Goal: Task Accomplishment & Management: Use online tool/utility

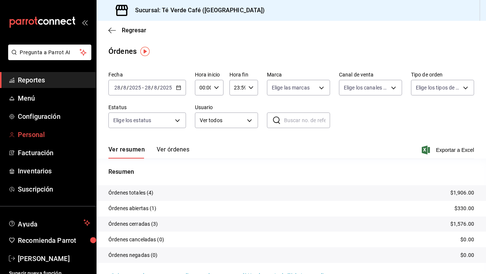
scroll to position [8702, 0]
click at [38, 137] on span "Personal" at bounding box center [54, 134] width 72 height 10
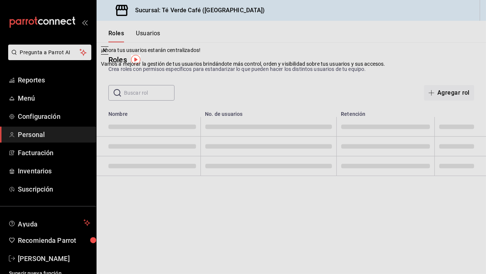
click at [328, 73] on div "Roles Crea roles con permisos específicos para estandarizar lo que pueden hacer…" at bounding box center [290, 71] width 389 height 58
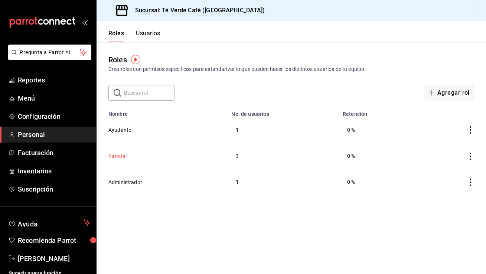
click at [118, 153] on button "Barista" at bounding box center [116, 155] width 17 height 7
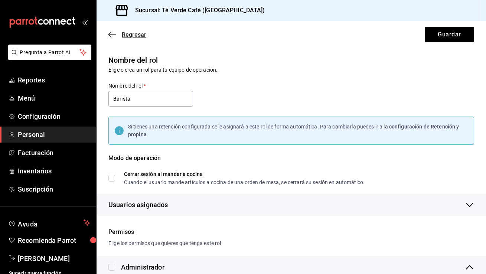
click at [112, 34] on icon "button" at bounding box center [111, 34] width 7 height 7
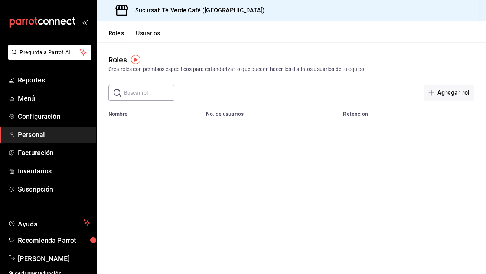
click at [149, 37] on button "Usuarios" at bounding box center [148, 36] width 24 height 13
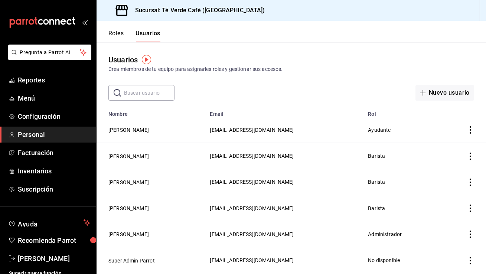
drag, startPoint x: 313, startPoint y: 157, endPoint x: 220, endPoint y: 155, distance: 92.8
type textarea "[EMAIL_ADDRESS][DOMAIN_NAME]"
click at [220, 155] on td "[EMAIL_ADDRESS][DOMAIN_NAME]" at bounding box center [284, 156] width 158 height 26
drag, startPoint x: 280, startPoint y: 207, endPoint x: 220, endPoint y: 209, distance: 59.8
click at [220, 209] on td "[EMAIL_ADDRESS][DOMAIN_NAME]" at bounding box center [284, 208] width 158 height 26
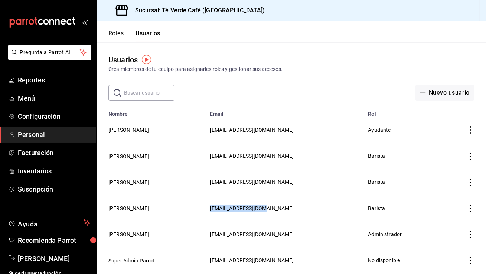
copy span "[EMAIL_ADDRESS][DOMAIN_NAME]"
drag, startPoint x: 309, startPoint y: 155, endPoint x: 224, endPoint y: 155, distance: 84.6
click at [224, 155] on td "[EMAIL_ADDRESS][DOMAIN_NAME]" at bounding box center [284, 156] width 158 height 26
copy span "[EMAIL_ADDRESS][DOMAIN_NAME]"
click at [49, 173] on span "Inventarios" at bounding box center [54, 171] width 72 height 10
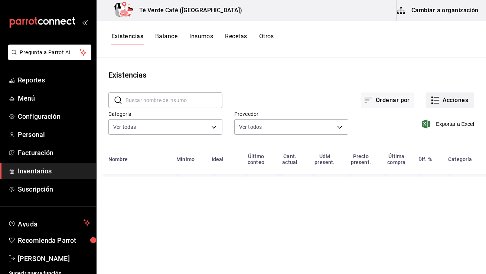
type input "162c3b5a-05ee-40a0-bf79-f86174f4b51c,009ec724-9d52-49cd-bc9f-a29681722a6c,a9dab…"
type input "28541e6b-e0ac-441f-9264-785f3d7ca87e,67730c88-5a21-4253-aeb4-54c9f3ea06bb,6402e…"
click at [448, 98] on button "Acciones" at bounding box center [450, 100] width 48 height 16
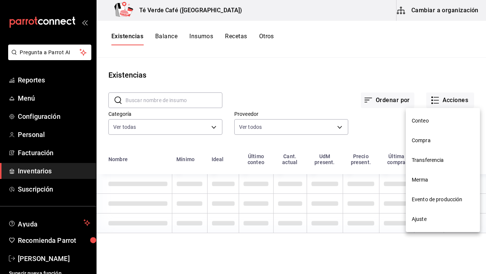
click at [426, 141] on span "Compra" at bounding box center [442, 141] width 62 height 8
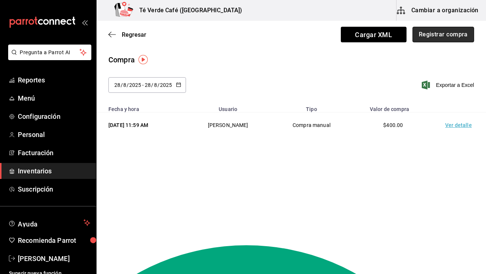
click at [447, 36] on button "Registrar compra" at bounding box center [443, 35] width 62 height 16
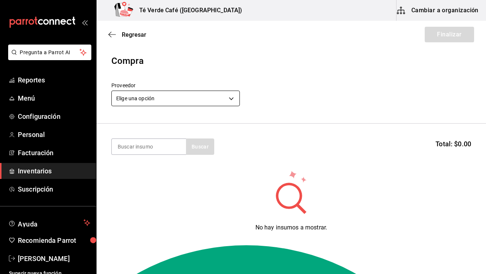
click at [214, 100] on body "Pregunta a Parrot AI Reportes Menú Configuración Personal Facturación Inventari…" at bounding box center [243, 116] width 486 height 232
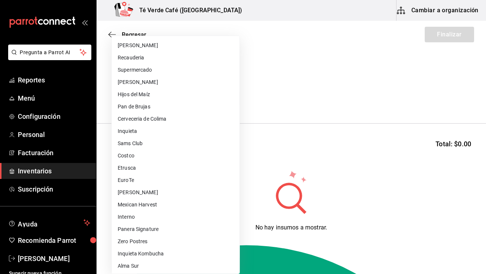
scroll to position [62, 0]
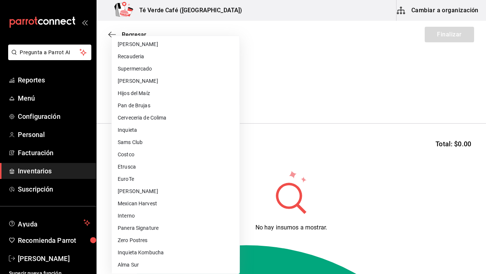
click at [139, 165] on li "Etrusca" at bounding box center [176, 167] width 128 height 12
type input "3e645ab5-5ea9-4079-95c5-e8274057e4f7"
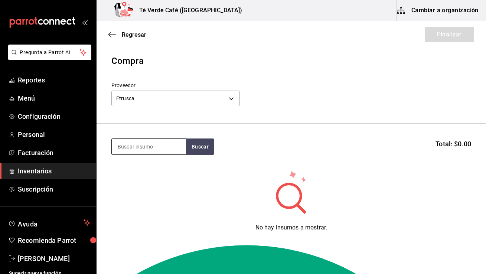
click at [143, 141] on input at bounding box center [149, 147] width 74 height 16
type input "matcha"
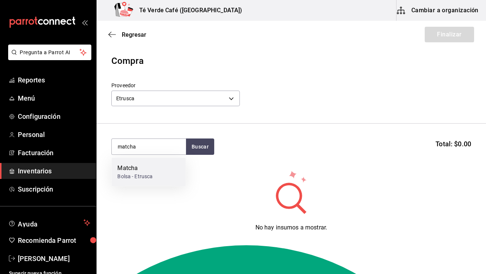
click at [144, 177] on div "Bolsa - Etrusca" at bounding box center [134, 177] width 35 height 8
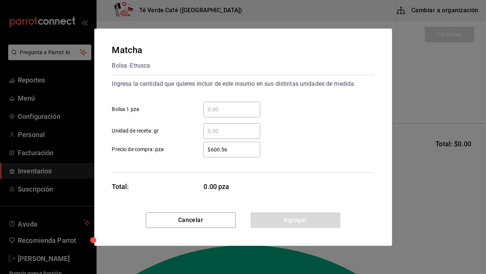
click at [217, 112] on input "​ Bolsa 1 pza" at bounding box center [231, 109] width 57 height 9
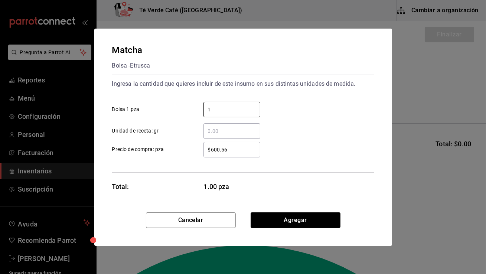
type input "1"
click at [300, 111] on div "1 ​ Bolsa 1 pza" at bounding box center [240, 107] width 268 height 22
click at [233, 127] on input "​ Unidad de receta: gr" at bounding box center [231, 131] width 57 height 9
type input "1"
click at [355, 125] on div "1 ​ Unidad de receta: gr" at bounding box center [240, 128] width 268 height 22
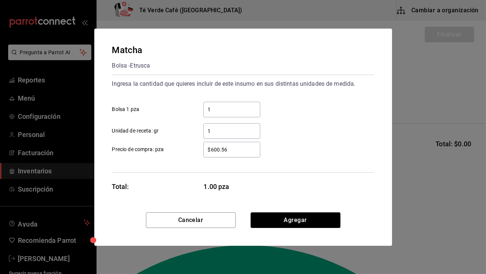
click at [245, 133] on input "1" at bounding box center [231, 131] width 57 height 9
click at [318, 119] on div "1 ​ Unidad de receta: gr" at bounding box center [240, 128] width 268 height 22
click at [226, 150] on input "$600.56" at bounding box center [231, 149] width 57 height 9
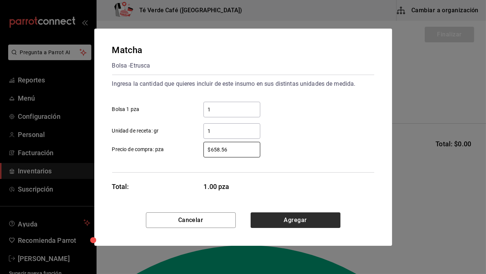
type input "$658.56"
click at [296, 226] on button "Agregar" at bounding box center [295, 220] width 90 height 16
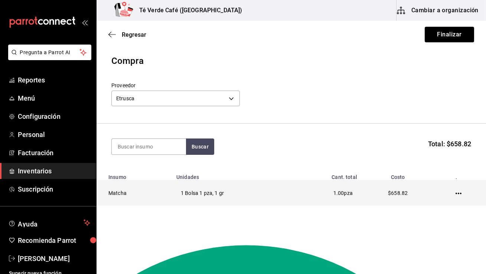
click at [459, 194] on icon "button" at bounding box center [458, 193] width 6 height 6
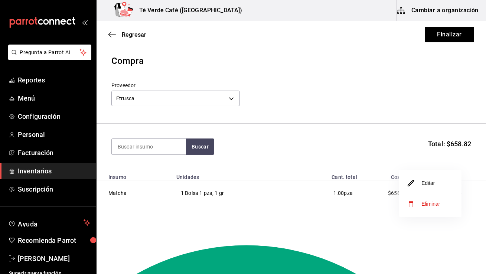
click at [440, 186] on li "Editar" at bounding box center [430, 183] width 62 height 21
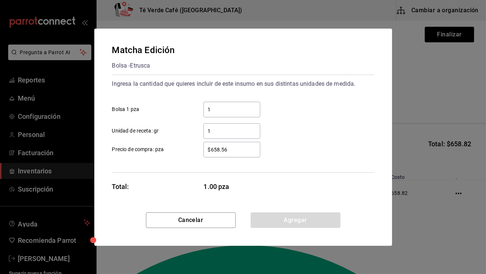
click at [236, 136] on div "1 ​" at bounding box center [231, 131] width 57 height 16
click at [236, 135] on input "1" at bounding box center [231, 131] width 57 height 9
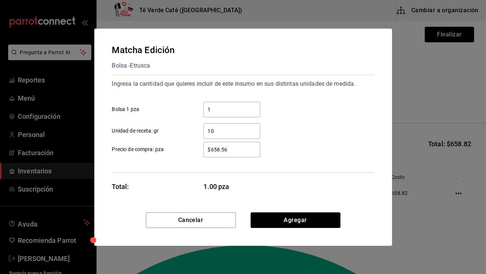
type input "1"
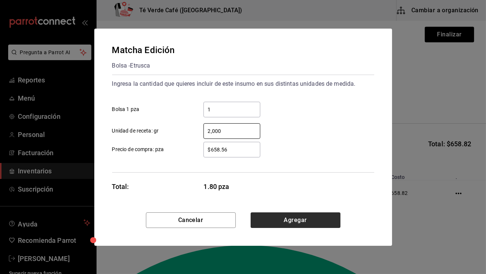
type input "2,000"
click at [301, 220] on button "Agregar" at bounding box center [295, 220] width 90 height 16
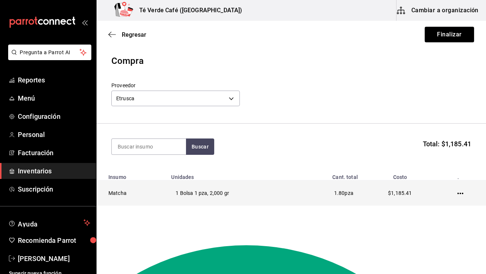
click at [462, 193] on icon "button" at bounding box center [460, 193] width 6 height 1
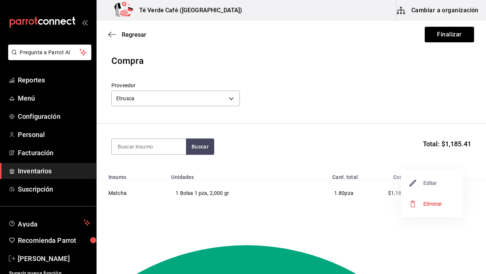
click at [433, 182] on span "Editar" at bounding box center [423, 182] width 27 height 9
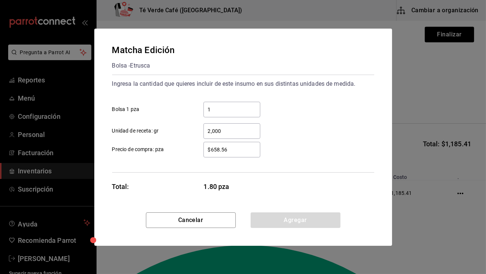
click at [237, 111] on input "1" at bounding box center [231, 109] width 57 height 9
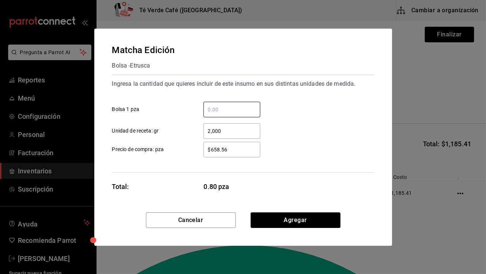
click at [301, 145] on div "$658.56 ​ Precio de compra: pza" at bounding box center [240, 147] width 268 height 22
click at [285, 216] on button "Agregar" at bounding box center [295, 220] width 90 height 16
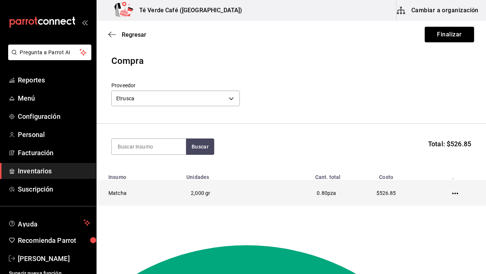
click at [455, 191] on icon "button" at bounding box center [455, 193] width 6 height 6
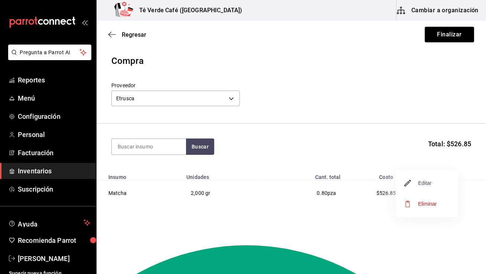
click at [430, 185] on span "Editar" at bounding box center [417, 182] width 27 height 9
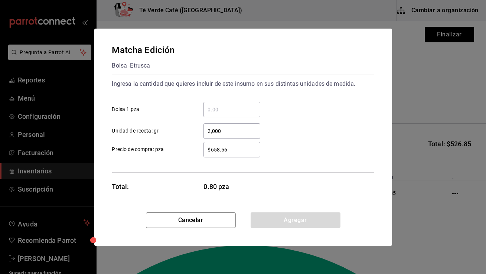
click at [243, 148] on input "$658.56" at bounding box center [231, 149] width 57 height 9
click at [222, 109] on input "​ Bolsa 1 pza" at bounding box center [231, 109] width 57 height 9
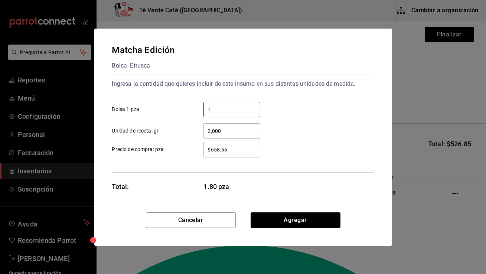
type input "1"
click at [314, 118] on div "2,000 ​ Unidad de receta: gr" at bounding box center [240, 128] width 268 height 22
click at [278, 217] on button "Agregar" at bounding box center [295, 220] width 90 height 16
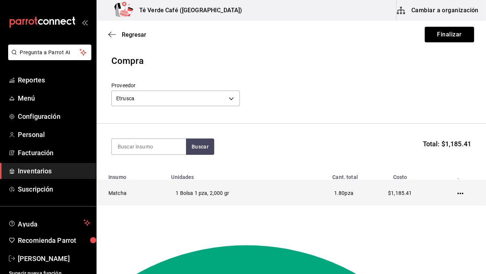
click at [462, 194] on icon "button" at bounding box center [460, 193] width 6 height 6
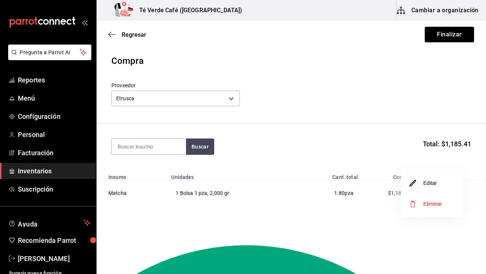
click at [437, 186] on li "Editar" at bounding box center [432, 183] width 62 height 21
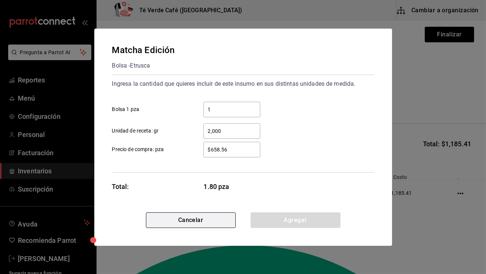
click at [214, 218] on button "Cancelar" at bounding box center [191, 220] width 90 height 16
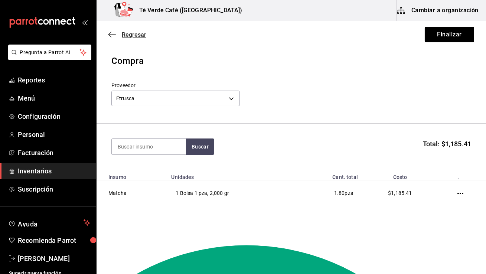
click at [115, 33] on icon "button" at bounding box center [111, 34] width 7 height 7
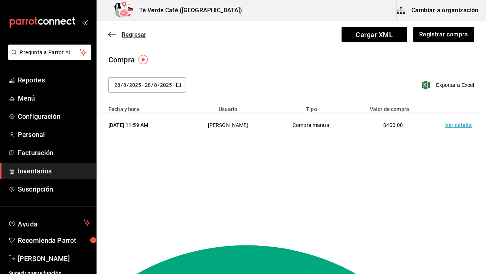
click at [118, 33] on span "Regresar" at bounding box center [127, 34] width 38 height 7
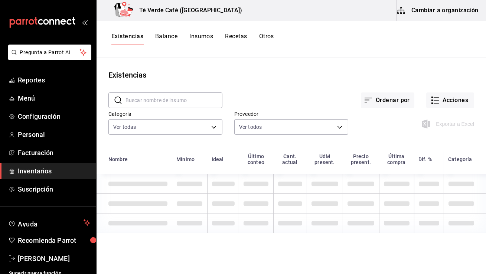
click at [451, 14] on button "Cambiar a organización" at bounding box center [437, 10] width 83 height 21
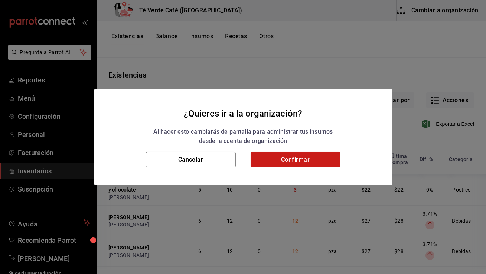
click at [319, 162] on button "Confirmar" at bounding box center [295, 160] width 90 height 16
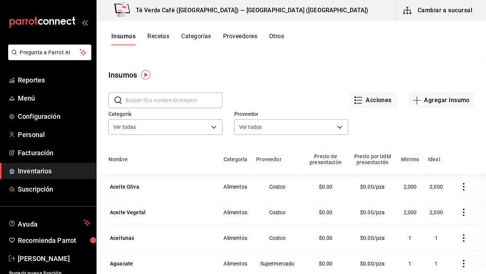
click at [186, 101] on input "text" at bounding box center [173, 100] width 97 height 15
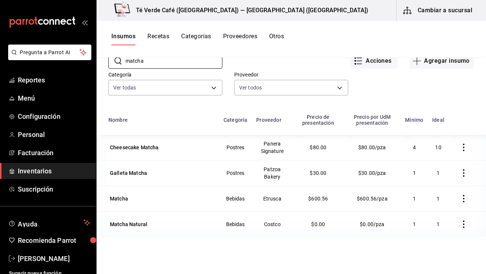
scroll to position [39, 0]
type input "matcha"
click at [465, 199] on icon "button" at bounding box center [463, 198] width 7 height 7
click at [331, 201] on div at bounding box center [243, 137] width 486 height 274
click at [128, 197] on div "Matcha" at bounding box center [118, 199] width 21 height 10
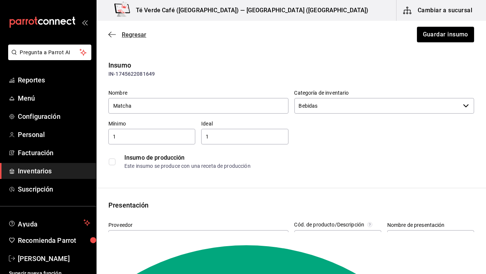
click at [112, 32] on icon "button" at bounding box center [111, 34] width 7 height 7
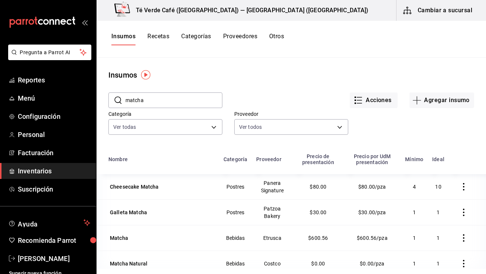
click at [206, 103] on input "matcha" at bounding box center [173, 100] width 97 height 15
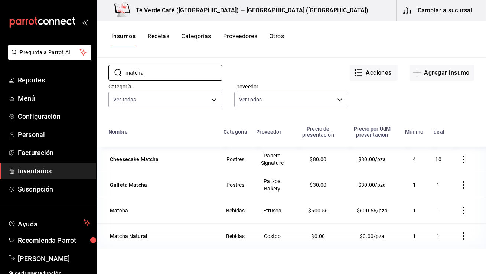
scroll to position [11, 0]
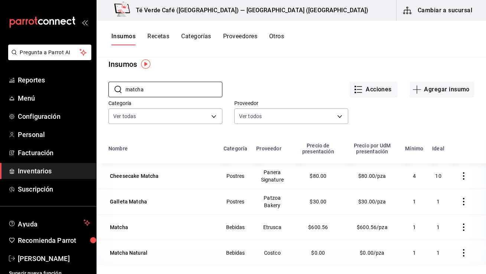
click at [465, 226] on icon "button" at bounding box center [463, 226] width 7 height 7
click at [154, 225] on div at bounding box center [243, 137] width 486 height 274
click at [129, 225] on div "Matcha" at bounding box center [118, 227] width 21 height 10
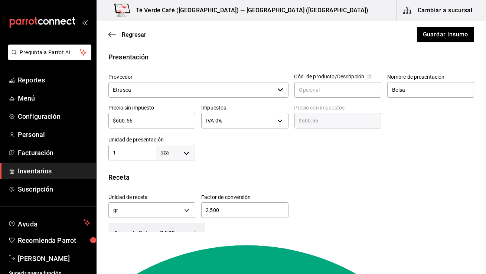
scroll to position [149, 0]
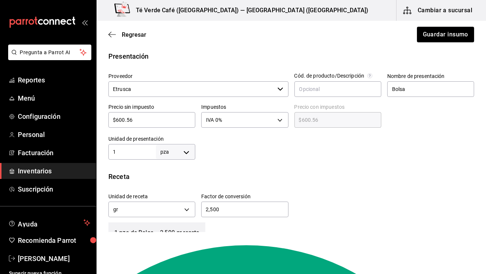
click at [138, 117] on input "$600.56" at bounding box center [151, 119] width 87 height 9
type input "$6"
type input "$6.00"
type input "$65"
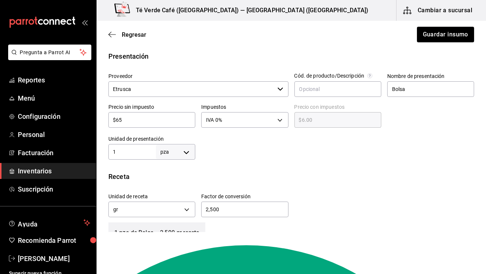
type input "$65.00"
type input "$658"
type input "$658.00"
type input "$658.5"
type input "$658.50"
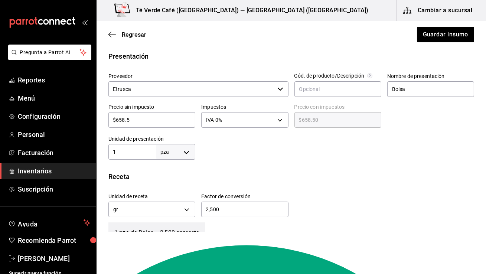
type input "$658.56"
click at [236, 156] on div at bounding box center [334, 145] width 279 height 30
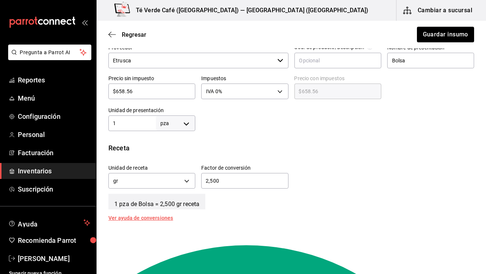
scroll to position [189, 0]
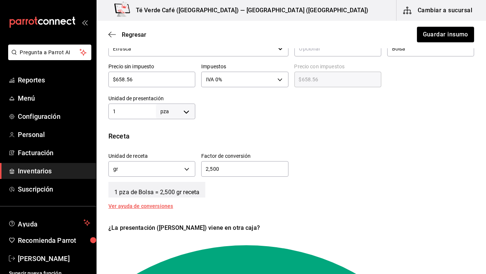
click at [230, 171] on input "2,500" at bounding box center [244, 168] width 87 height 9
type input "1"
type input "2,000"
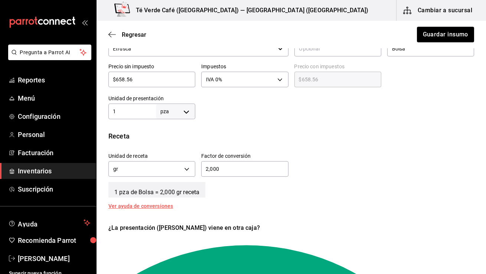
click at [395, 165] on div "Unidad de receta gr GRAM Factor de conversión 2,000 ​" at bounding box center [287, 163] width 371 height 32
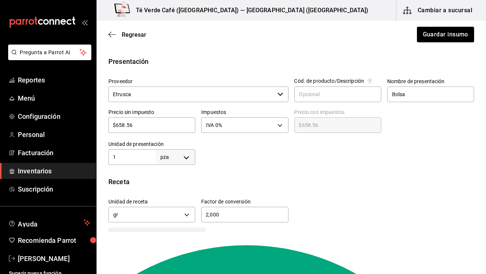
scroll to position [137, 0]
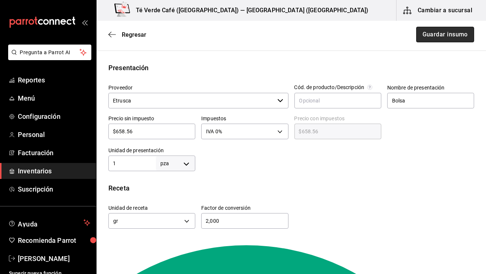
click at [449, 40] on button "Guardar insumo" at bounding box center [445, 35] width 58 height 16
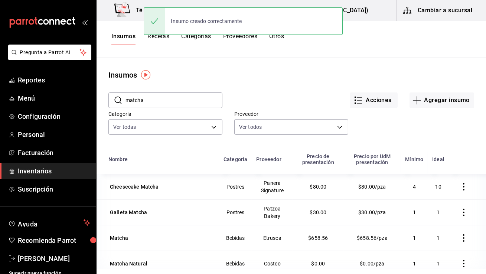
click at [446, 10] on button "Cambiar a sucursal" at bounding box center [437, 10] width 83 height 21
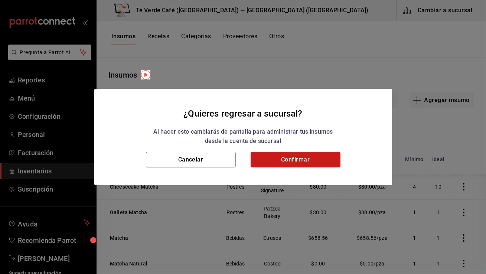
click at [301, 155] on button "Confirmar" at bounding box center [295, 160] width 90 height 16
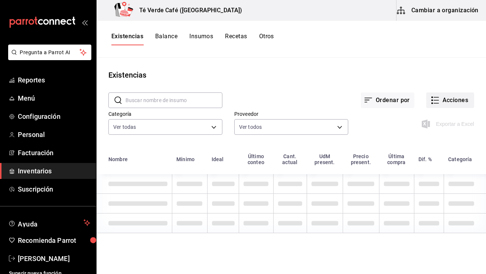
click at [448, 102] on button "Acciones" at bounding box center [450, 100] width 48 height 16
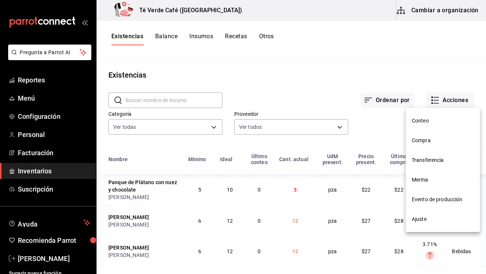
click at [423, 139] on span "Compra" at bounding box center [442, 141] width 62 height 8
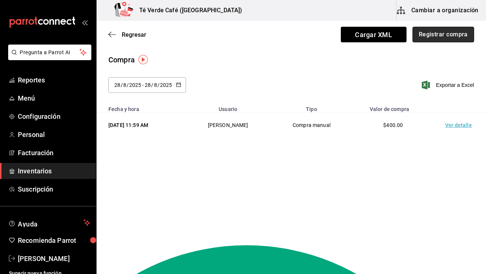
click at [443, 37] on button "Registrar compra" at bounding box center [443, 35] width 62 height 16
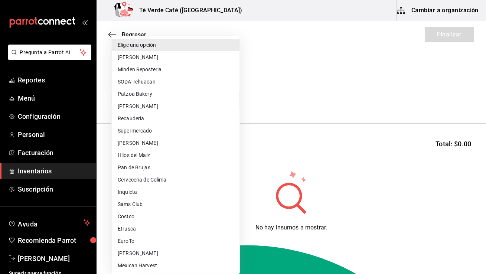
click at [199, 103] on body "Pregunta a Parrot AI Reportes Menú Configuración Personal Facturación Inventari…" at bounding box center [243, 116] width 486 height 232
type input "3e645ab5-5ea9-4079-95c5-e8274057e4f7"
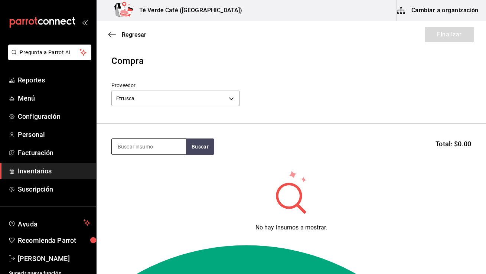
click at [167, 151] on input at bounding box center [149, 147] width 74 height 16
type input "n"
type input "matc"
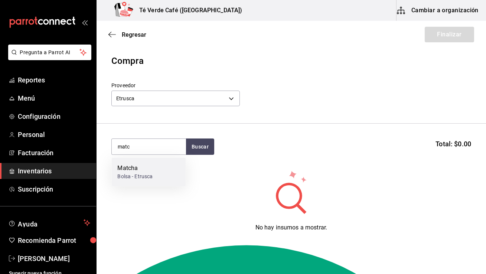
click at [129, 178] on div "Bolsa - Etrusca" at bounding box center [134, 177] width 35 height 8
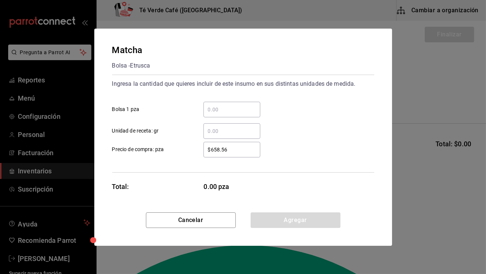
click at [243, 109] on input "​ Bolsa 1 pza" at bounding box center [231, 109] width 57 height 9
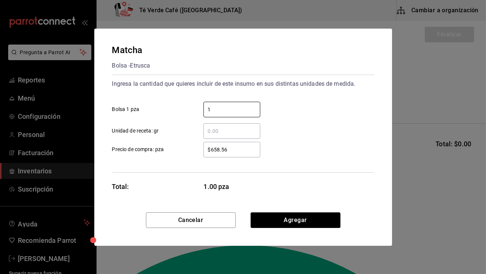
type input "1"
click at [218, 133] on input "​ Unidad de receta: gr" at bounding box center [231, 131] width 57 height 9
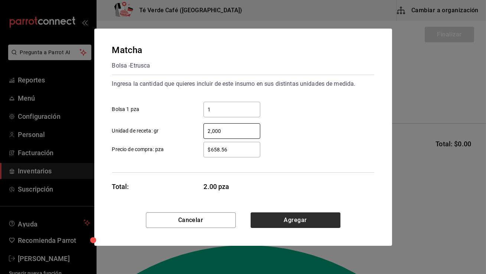
type input "2,000"
click at [284, 220] on button "Agregar" at bounding box center [295, 220] width 90 height 16
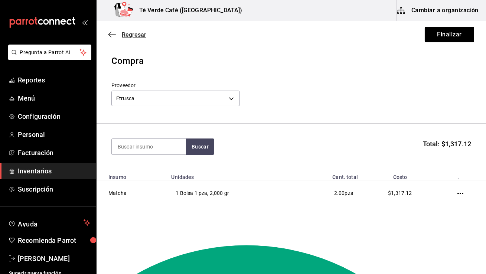
click at [115, 33] on icon "button" at bounding box center [111, 34] width 7 height 7
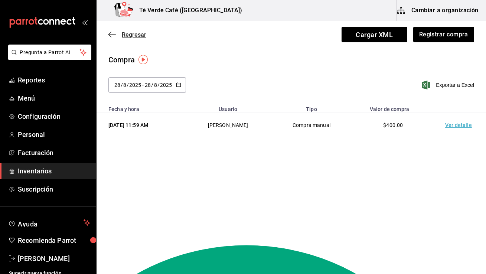
click at [122, 35] on span "Regresar" at bounding box center [134, 34] width 24 height 7
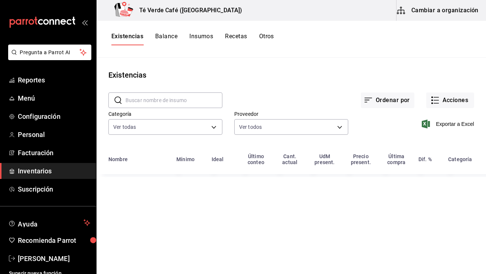
click at [448, 12] on button "Cambiar a organización" at bounding box center [437, 10] width 83 height 21
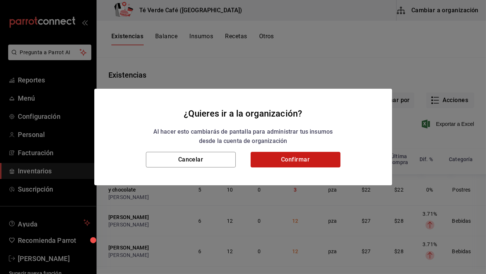
click at [309, 162] on button "Confirmar" at bounding box center [295, 160] width 90 height 16
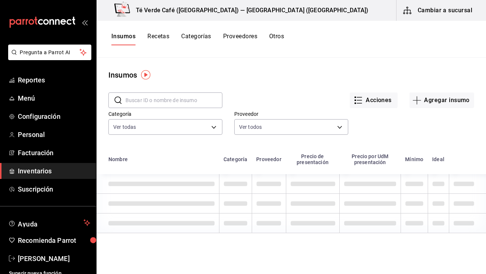
click at [163, 103] on input "text" at bounding box center [173, 100] width 97 height 15
click at [167, 99] on input "text" at bounding box center [173, 100] width 97 height 15
type input "matcha"
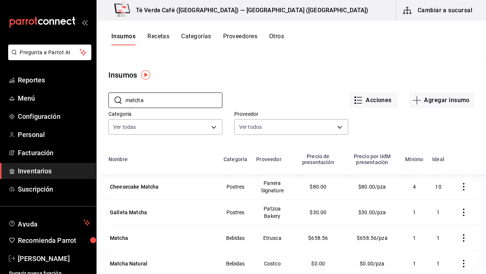
drag, startPoint x: 149, startPoint y: 236, endPoint x: 172, endPoint y: 226, distance: 25.4
click at [149, 236] on div "Matcha" at bounding box center [161, 238] width 106 height 10
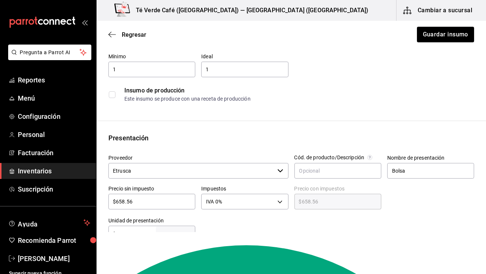
scroll to position [117, 0]
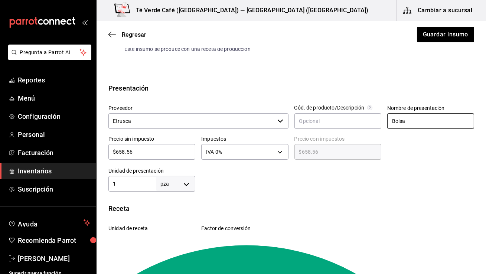
click at [419, 122] on input "Bolsa" at bounding box center [430, 121] width 87 height 16
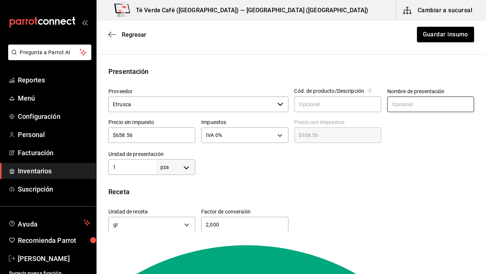
click at [403, 103] on input "text" at bounding box center [430, 104] width 87 height 16
type input "Bolsa"
click at [227, 178] on div "Insumo IN-1745622081649 Nombre Matcha Categoría de inventario Bebidas ​ Mínimo …" at bounding box center [290, 145] width 389 height 437
click at [188, 168] on body "Pregunta a Parrot AI Reportes Menú Configuración Personal Facturación Inventari…" at bounding box center [243, 116] width 486 height 232
click at [177, 212] on li "gr" at bounding box center [175, 213] width 39 height 12
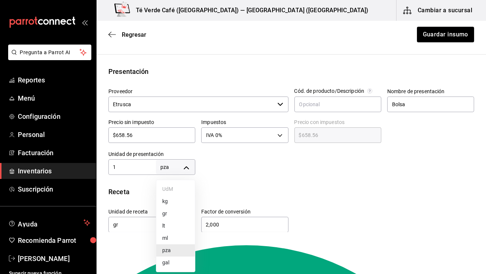
type input "GRAM"
type input "1"
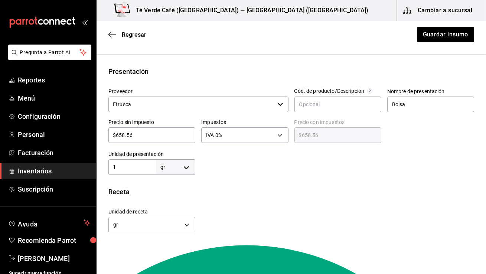
click at [139, 171] on input "1" at bounding box center [131, 167] width 47 height 9
type input "2"
type input "20"
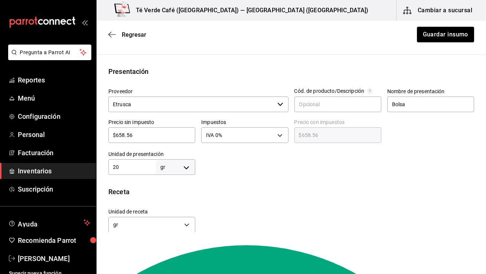
type input "20"
type input "200"
type input "2,000"
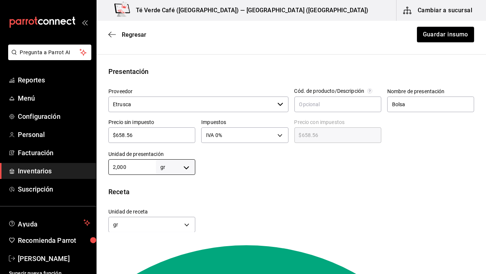
type input "2,000"
click at [270, 178] on div "Insumo IN-1745622081649 Nombre Matcha Categoría de inventario Bebidas ​ Mínimo …" at bounding box center [290, 145] width 389 height 437
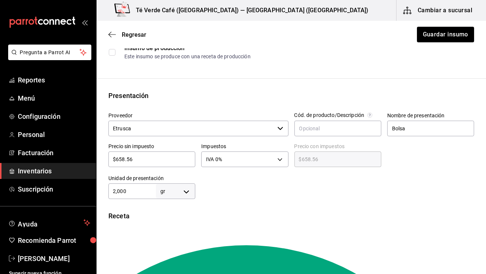
scroll to position [96, 0]
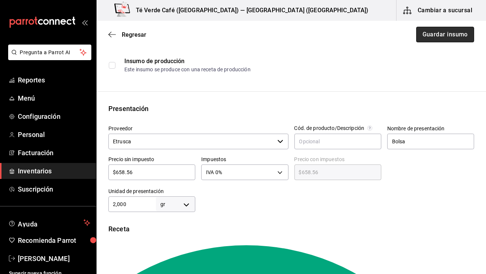
click at [448, 39] on button "Guardar insumo" at bounding box center [445, 35] width 58 height 16
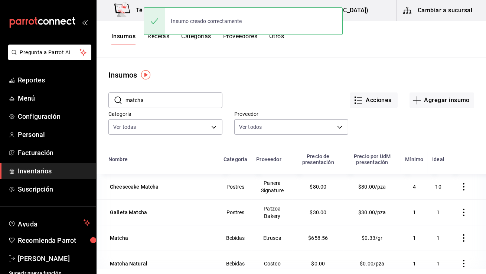
click at [465, 15] on button "Cambiar a sucursal" at bounding box center [437, 10] width 83 height 21
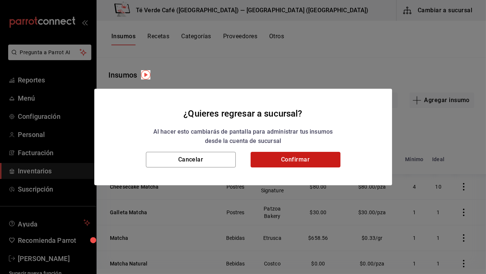
click at [282, 160] on button "Confirmar" at bounding box center [295, 160] width 90 height 16
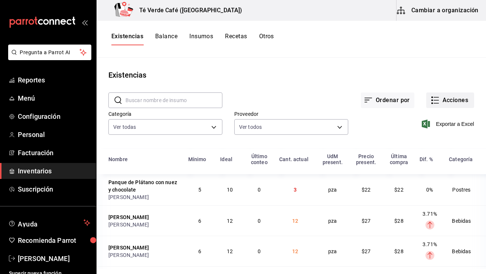
click at [454, 99] on button "Acciones" at bounding box center [450, 100] width 48 height 16
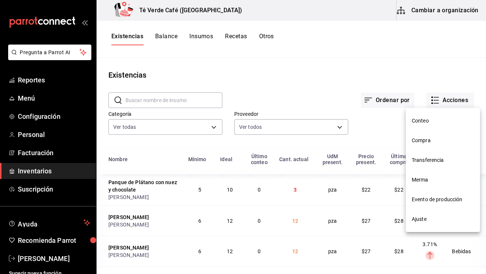
click at [420, 141] on span "Compra" at bounding box center [442, 141] width 62 height 8
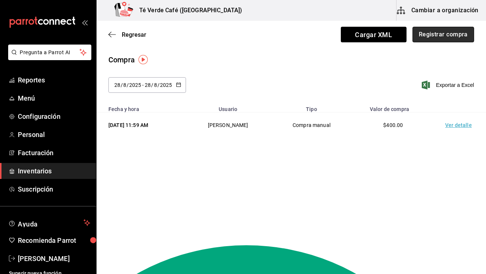
click at [451, 40] on button "Registrar compra" at bounding box center [443, 35] width 62 height 16
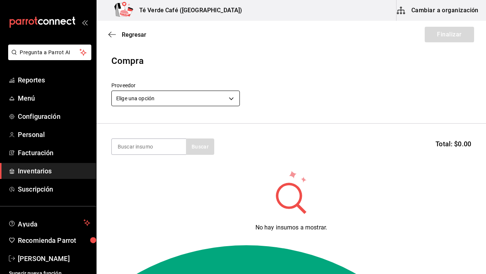
click at [192, 101] on body "Pregunta a Parrot AI Reportes Menú Configuración Personal Facturación Inventari…" at bounding box center [243, 116] width 486 height 232
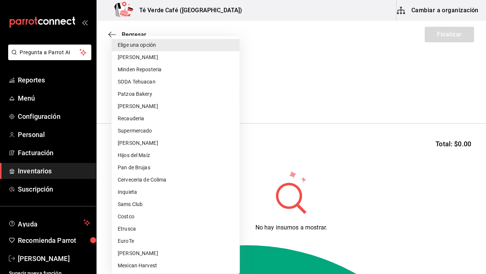
click at [155, 230] on li "Etrusca" at bounding box center [176, 229] width 128 height 12
type input "3e645ab5-5ea9-4079-95c5-e8274057e4f7"
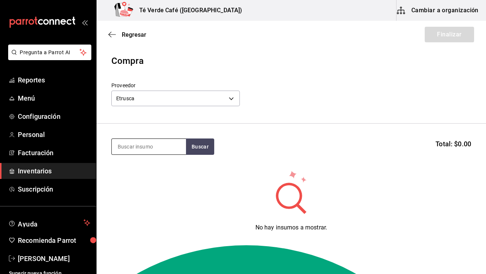
click at [155, 149] on input at bounding box center [149, 147] width 74 height 16
type input "matcha"
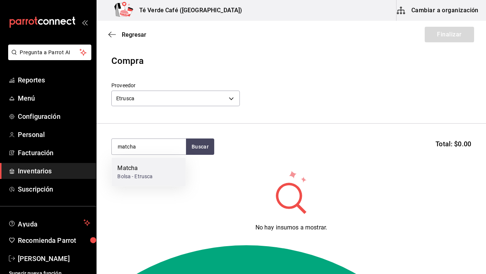
click at [134, 172] on div "Matcha" at bounding box center [134, 168] width 35 height 9
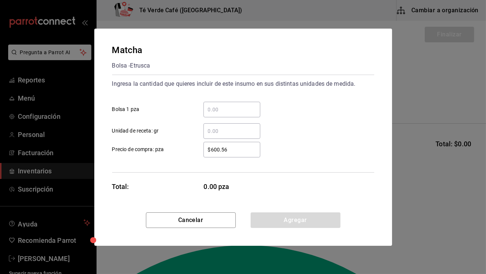
click at [230, 109] on input "​ Bolsa 1 pza" at bounding box center [231, 109] width 57 height 9
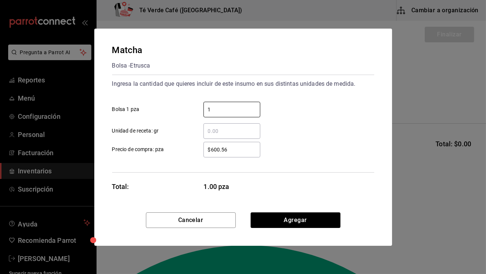
type input "1"
click at [219, 129] on input "​ Unidad de receta: gr" at bounding box center [231, 131] width 57 height 9
type input "2,000"
click at [227, 108] on input "1" at bounding box center [231, 109] width 57 height 9
click at [227, 108] on input "​ Bolsa 1 pza" at bounding box center [231, 109] width 57 height 9
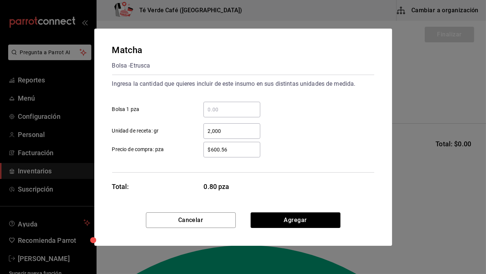
type input "1"
click at [213, 131] on input "2,000" at bounding box center [231, 131] width 57 height 9
click at [234, 112] on input "1" at bounding box center [231, 109] width 57 height 9
click at [326, 141] on div "$600.56 ​ Precio de compra: pza" at bounding box center [240, 147] width 268 height 22
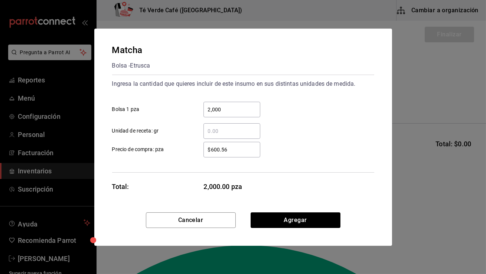
click at [246, 112] on input "2,000" at bounding box center [231, 109] width 57 height 9
type input "1"
click at [345, 123] on div "​ Unidad de receta: gr" at bounding box center [240, 128] width 268 height 22
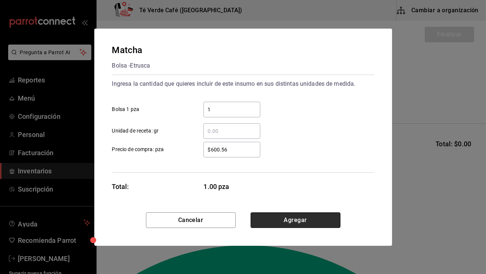
click at [291, 217] on button "Agregar" at bounding box center [295, 220] width 90 height 16
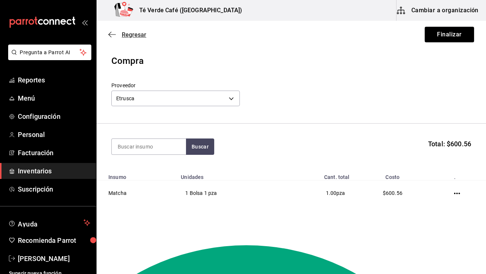
click at [112, 33] on icon "button" at bounding box center [111, 34] width 7 height 7
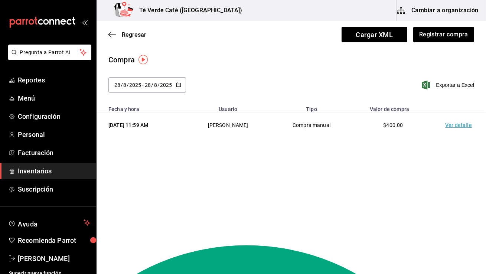
click at [112, 33] on icon "button" at bounding box center [111, 34] width 7 height 7
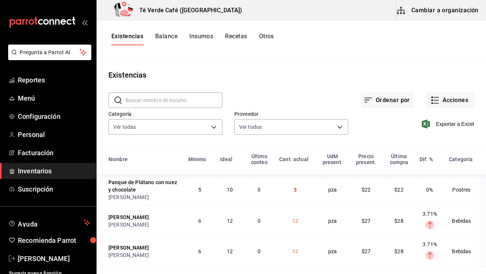
click at [457, 14] on button "Cambiar a organización" at bounding box center [437, 10] width 83 height 21
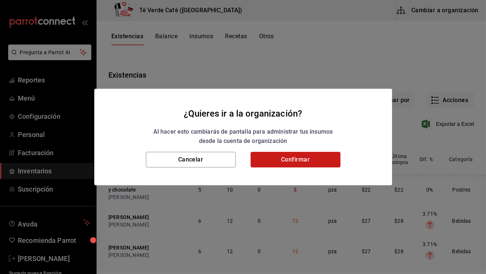
click at [306, 160] on button "Confirmar" at bounding box center [295, 160] width 90 height 16
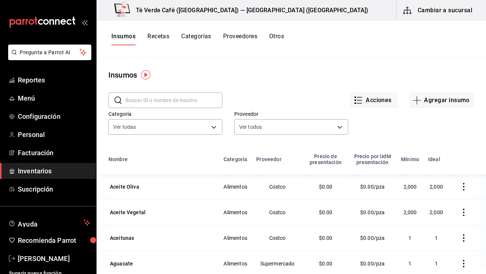
click at [186, 96] on input "text" at bounding box center [173, 100] width 97 height 15
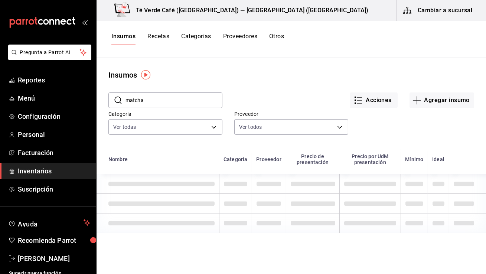
type input "matcha"
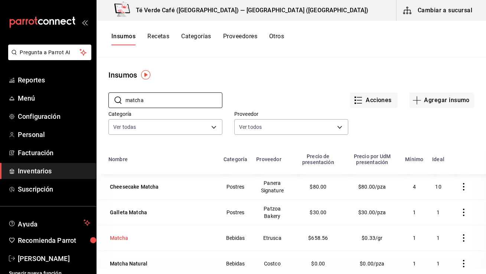
click at [122, 237] on div "Matcha" at bounding box center [119, 237] width 18 height 7
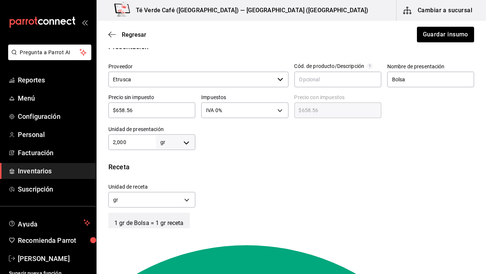
scroll to position [188, 0]
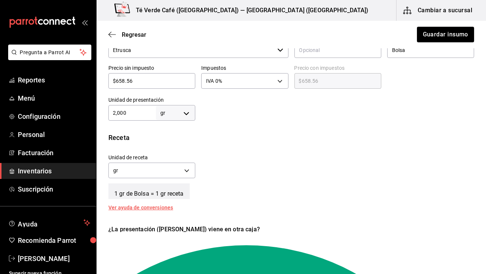
click at [190, 113] on body "Pregunta a Parrot AI Reportes Menú Configuración Personal Facturación Inventari…" at bounding box center [243, 116] width 486 height 232
click at [238, 121] on div at bounding box center [243, 137] width 486 height 274
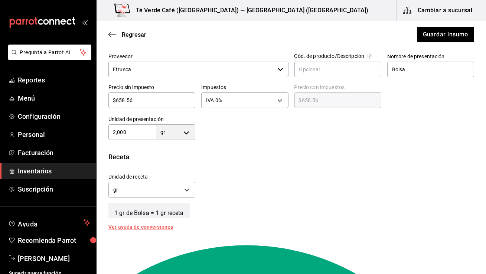
scroll to position [168, 0]
click at [189, 135] on body "Pregunta a Parrot AI Reportes Menú Configuración Personal Facturación Inventari…" at bounding box center [243, 116] width 486 height 232
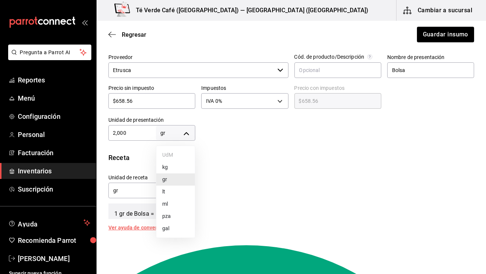
click at [174, 214] on li "pza" at bounding box center [175, 216] width 39 height 12
type input "UNIT"
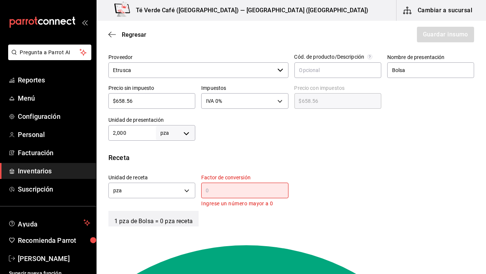
click at [134, 132] on input "2,000" at bounding box center [131, 132] width 47 height 9
type input "1"
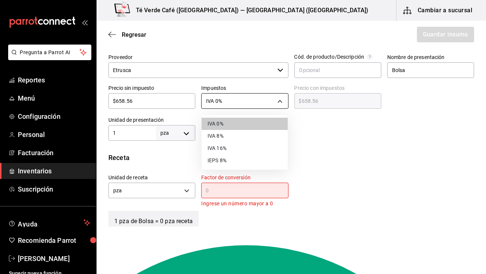
click at [266, 99] on body "Pregunta a Parrot AI Reportes Menú Configuración Personal Facturación Inventari…" at bounding box center [243, 116] width 486 height 232
click at [174, 172] on div at bounding box center [243, 137] width 486 height 274
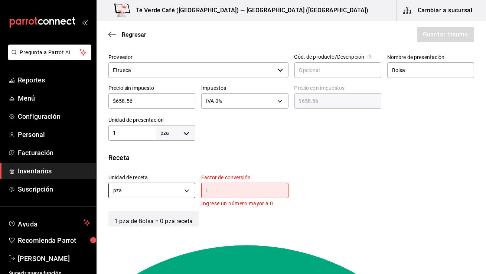
click at [159, 191] on body "Pregunta a Parrot AI Reportes Menú Configuración Personal Facturación Inventari…" at bounding box center [243, 116] width 486 height 232
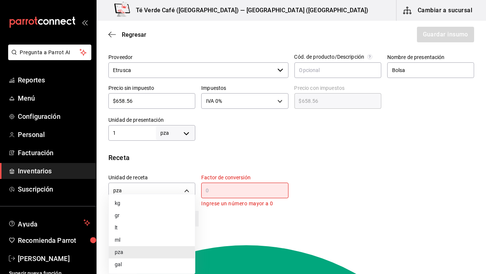
click at [224, 196] on div at bounding box center [243, 137] width 486 height 274
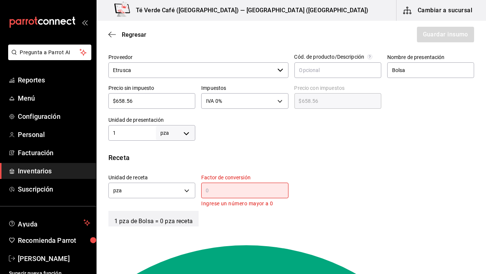
click at [226, 191] on input "text" at bounding box center [244, 190] width 87 height 9
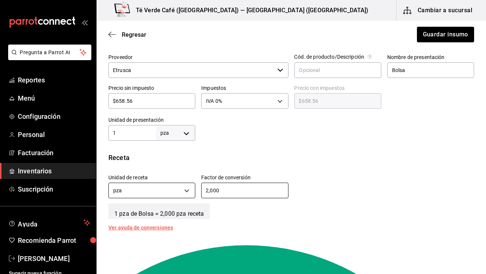
type input "2,000"
click at [184, 190] on body "Pregunta a Parrot AI Reportes Menú Configuración Personal Facturación Inventari…" at bounding box center [243, 116] width 486 height 232
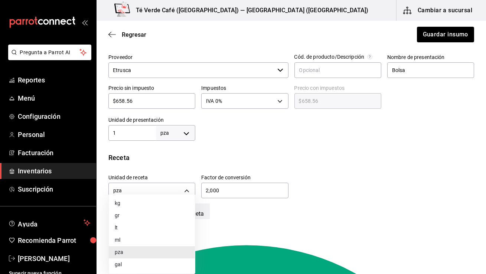
click at [167, 211] on li "gr" at bounding box center [152, 215] width 86 height 12
type input "GRAM"
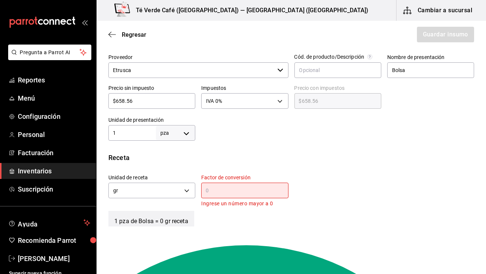
click at [241, 187] on input "text" at bounding box center [244, 190] width 87 height 9
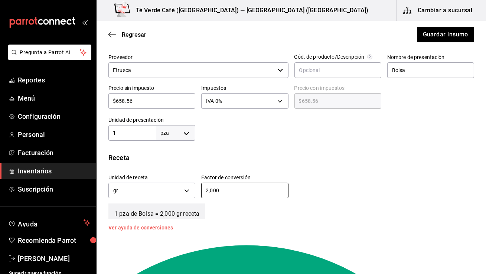
type input "2,000"
click at [410, 150] on div "Insumo IN-1745622081649 Nombre Matcha Categoría de inventario Bebidas ​ Mínimo …" at bounding box center [290, 110] width 389 height 437
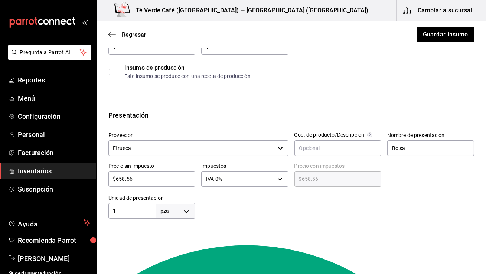
scroll to position [73, 0]
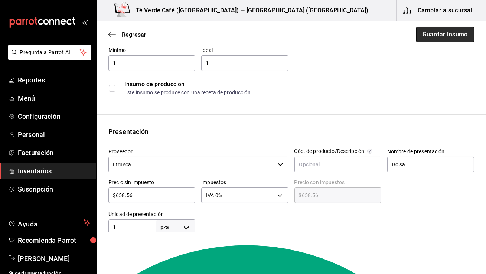
click at [454, 32] on button "Guardar insumo" at bounding box center [445, 35] width 58 height 16
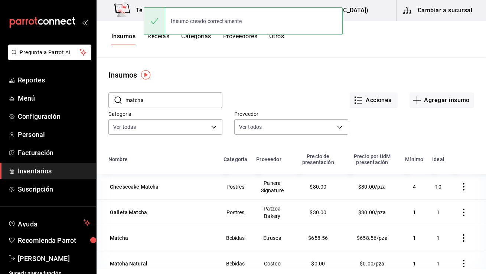
click at [461, 10] on button "Cambiar a sucursal" at bounding box center [437, 10] width 83 height 21
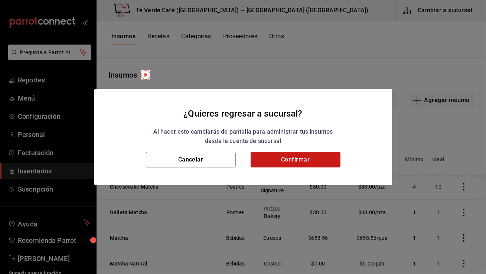
click at [325, 156] on button "Confirmar" at bounding box center [295, 160] width 90 height 16
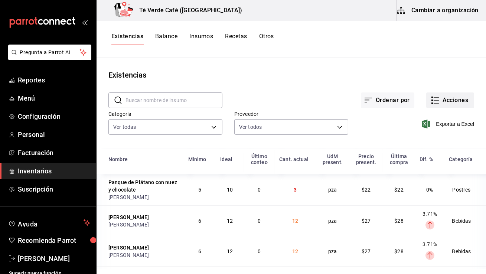
click at [456, 100] on button "Acciones" at bounding box center [450, 100] width 48 height 16
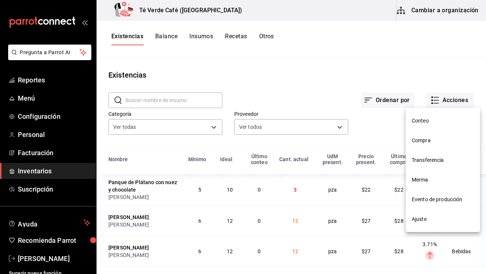
click at [426, 140] on span "Compra" at bounding box center [442, 141] width 62 height 8
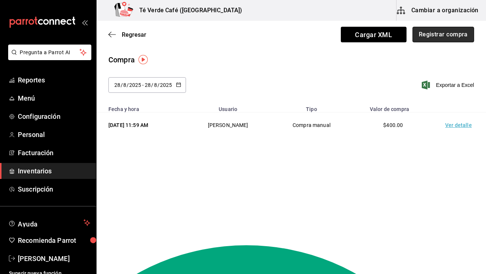
click at [453, 40] on button "Registrar compra" at bounding box center [443, 35] width 62 height 16
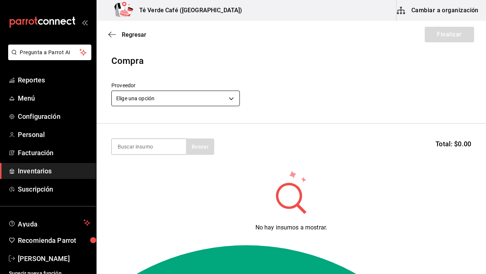
click at [211, 99] on body "Pregunta a Parrot AI Reportes Menú Configuración Personal Facturación Inventari…" at bounding box center [243, 116] width 486 height 232
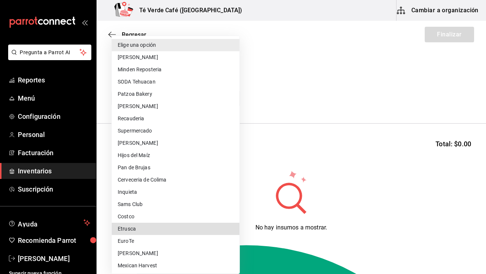
type input "3e645ab5-5ea9-4079-95c5-e8274057e4f7"
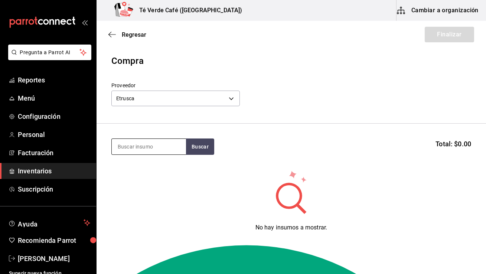
click at [169, 150] on input at bounding box center [149, 147] width 74 height 16
type input "matc"
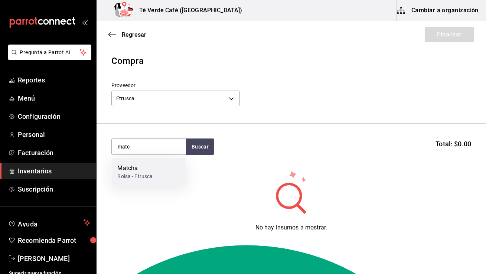
click at [144, 173] on div "Bolsa - Etrusca" at bounding box center [134, 177] width 35 height 8
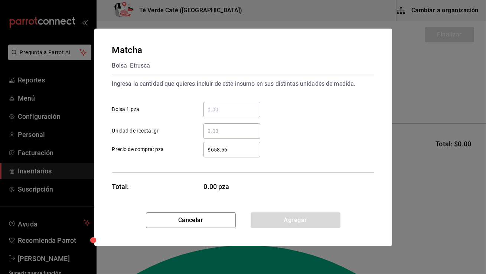
click at [233, 111] on input "​ Bolsa 1 pza" at bounding box center [231, 109] width 57 height 9
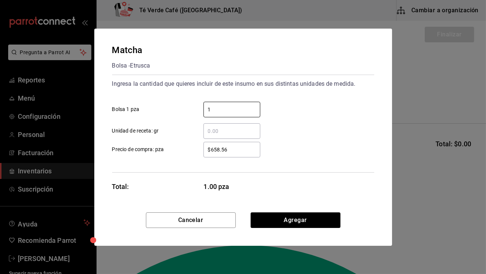
type input "1"
click at [327, 134] on div "​ Unidad de receta: gr" at bounding box center [240, 128] width 268 height 22
click at [301, 219] on button "Agregar" at bounding box center [295, 220] width 90 height 16
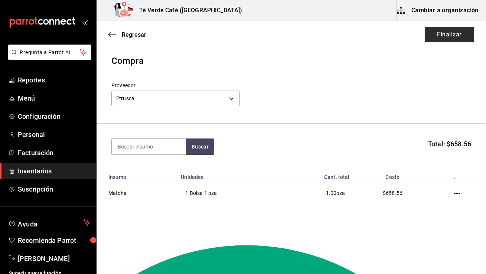
click at [453, 41] on button "Finalizar" at bounding box center [448, 35] width 49 height 16
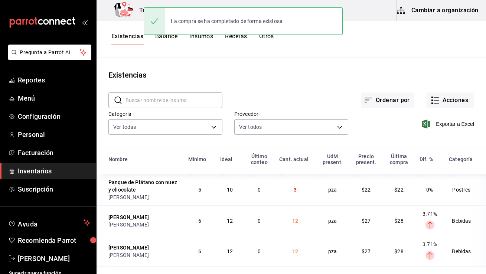
click at [181, 98] on input "text" at bounding box center [173, 100] width 97 height 15
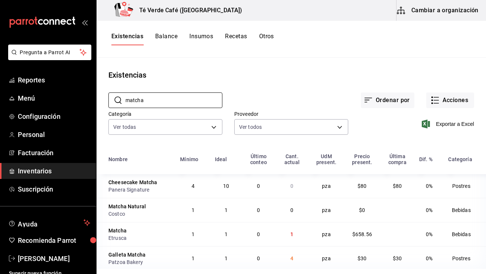
scroll to position [5, 0]
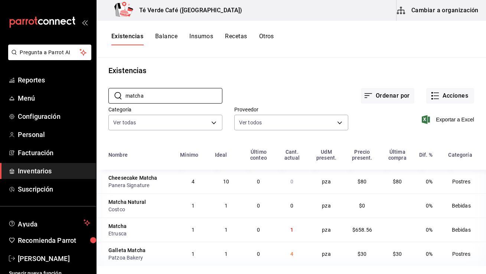
click at [158, 232] on div "Etrusca" at bounding box center [139, 233] width 63 height 7
click at [141, 97] on input "matcha" at bounding box center [173, 95] width 97 height 15
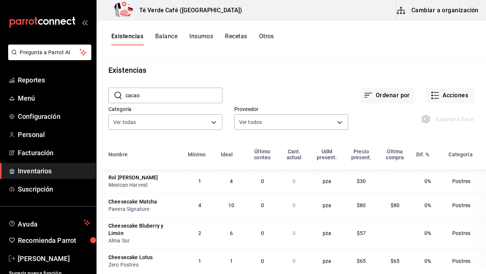
scroll to position [0, 0]
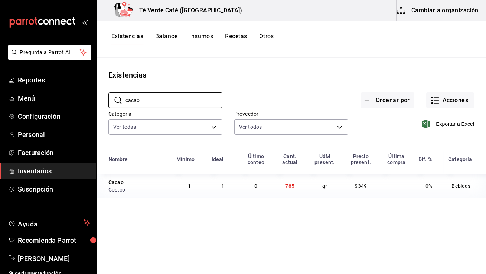
type input "cacao"
click at [200, 40] on button "Insumos" at bounding box center [201, 39] width 24 height 13
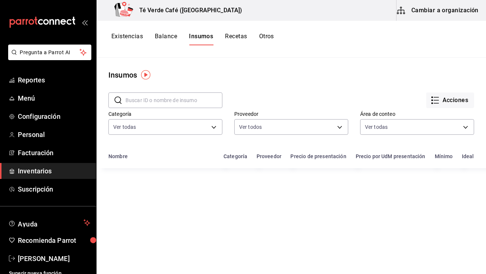
click at [188, 103] on input "text" at bounding box center [173, 100] width 97 height 15
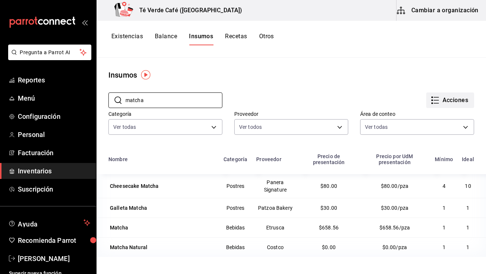
type input "matcha"
click at [447, 98] on button "Acciones" at bounding box center [450, 100] width 48 height 16
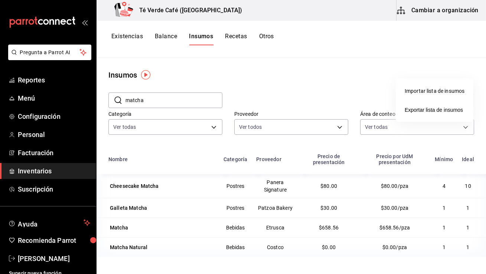
click at [466, 4] on div at bounding box center [243, 137] width 486 height 274
click at [463, 12] on button "Cambiar a organización" at bounding box center [437, 10] width 83 height 21
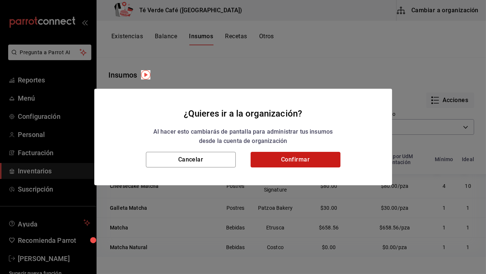
click at [318, 155] on button "Confirmar" at bounding box center [295, 160] width 90 height 16
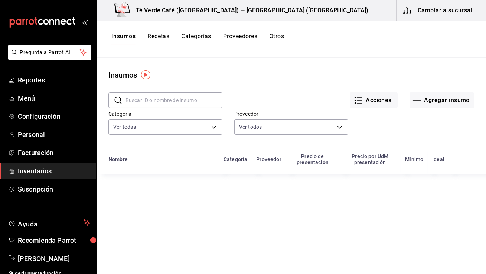
click at [188, 99] on input "text" at bounding box center [173, 100] width 97 height 15
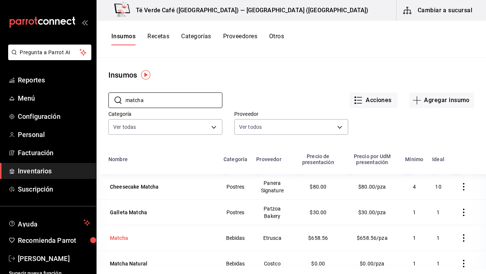
type input "matcha"
click at [120, 241] on div "Matcha" at bounding box center [119, 237] width 18 height 7
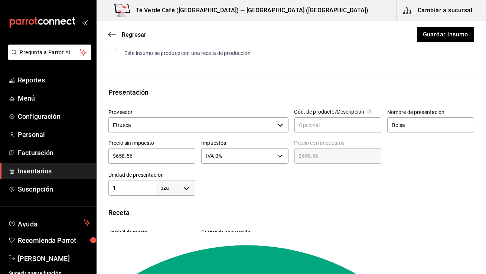
scroll to position [170, 0]
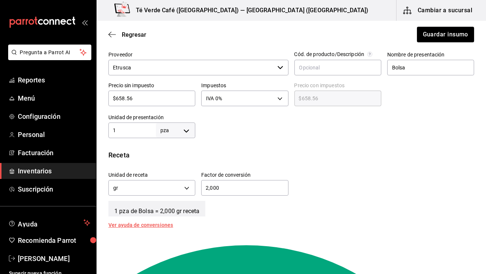
click at [188, 132] on body "Pregunta a Parrot AI Reportes Menú Configuración Personal Facturación Inventari…" at bounding box center [243, 116] width 486 height 232
click at [174, 179] on li "gr" at bounding box center [175, 177] width 39 height 12
type input "GRAM"
type input "1"
click at [131, 128] on input "1" at bounding box center [131, 130] width 47 height 9
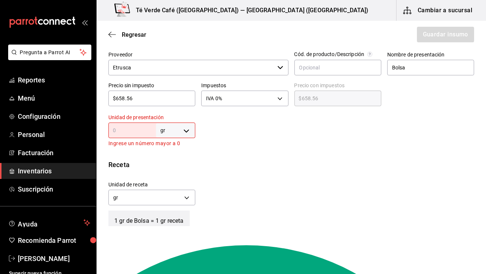
type input "2"
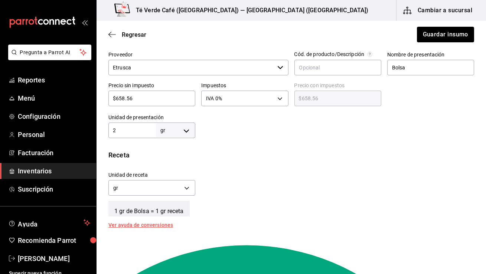
type input "20"
type input "200"
type input "2,000"
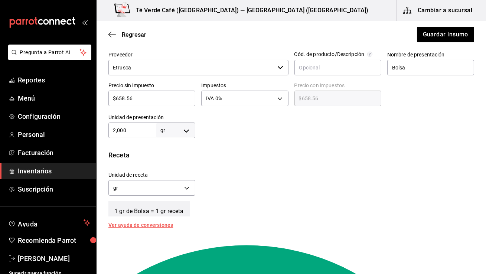
type input "2,000"
click at [322, 136] on div at bounding box center [334, 123] width 279 height 30
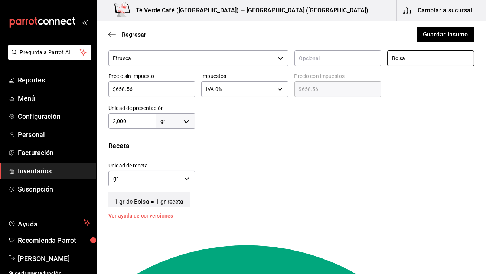
click at [418, 65] on input "Bolsa" at bounding box center [430, 58] width 87 height 16
click at [403, 150] on div "Receta" at bounding box center [290, 146] width 365 height 10
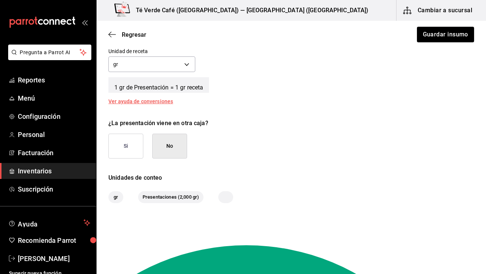
scroll to position [293, 0]
click at [131, 154] on button "Si" at bounding box center [125, 146] width 35 height 25
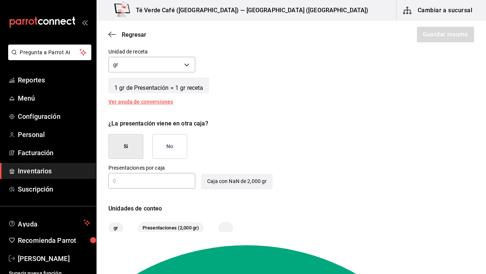
click at [157, 181] on input "text" at bounding box center [151, 180] width 87 height 9
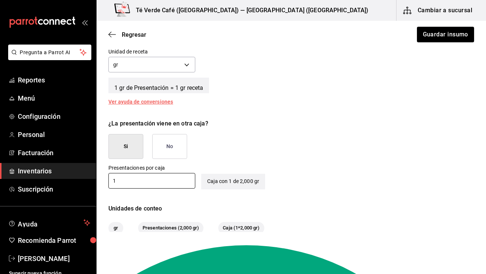
type input "1"
click at [254, 158] on div "¿La presentación viene en otra caja? Si No" at bounding box center [287, 136] width 371 height 46
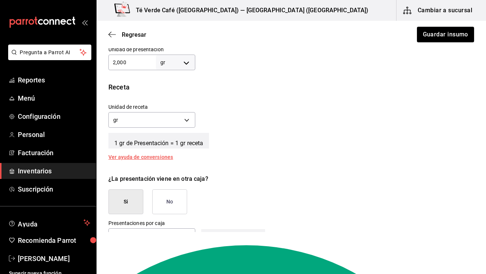
scroll to position [338, 0]
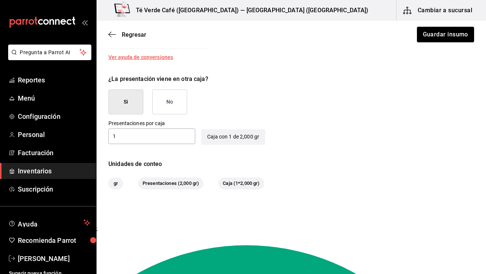
click at [168, 106] on button "No" at bounding box center [169, 101] width 35 height 25
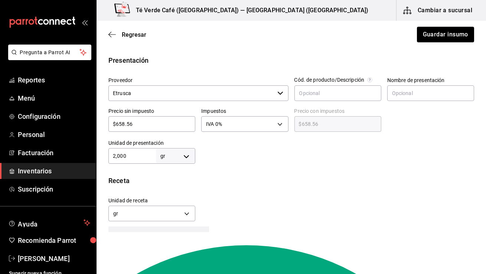
scroll to position [92, 0]
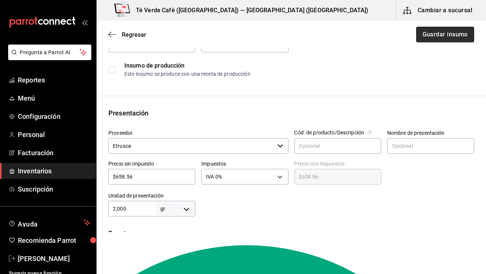
click at [444, 37] on button "Guardar insumo" at bounding box center [445, 35] width 58 height 16
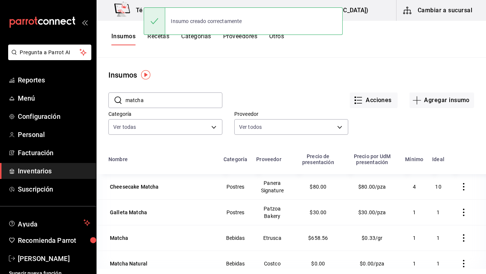
click at [456, 9] on button "Cambiar a sucursal" at bounding box center [437, 10] width 83 height 21
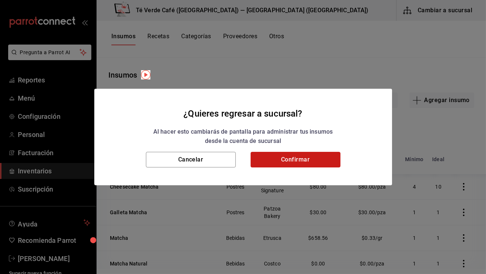
click at [313, 160] on button "Confirmar" at bounding box center [295, 160] width 90 height 16
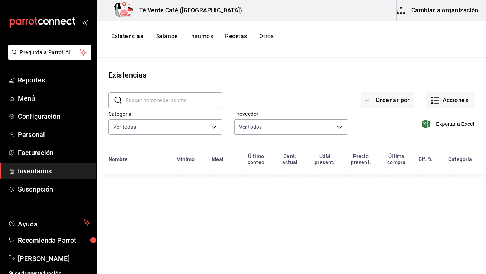
click at [176, 96] on input "text" at bounding box center [173, 100] width 97 height 15
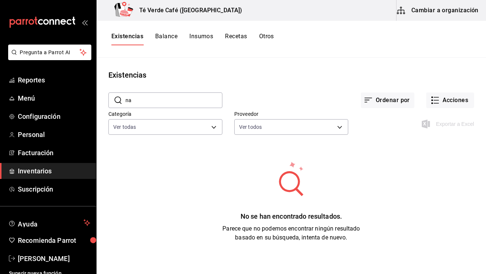
type input "n"
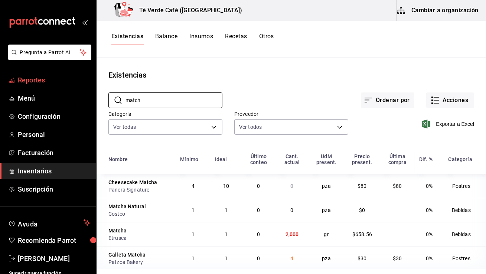
type input "match"
click at [43, 84] on span "Reportes" at bounding box center [54, 80] width 72 height 10
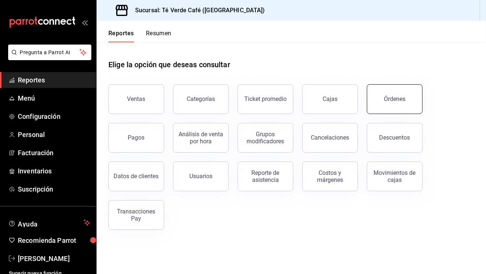
click at [410, 106] on button "Órdenes" at bounding box center [395, 99] width 56 height 30
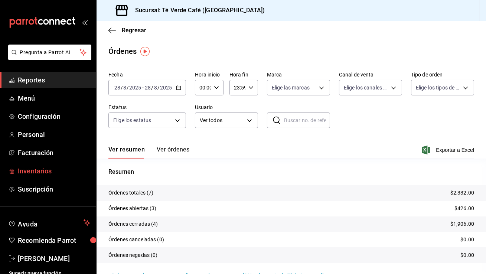
click at [36, 170] on span "Inventarios" at bounding box center [54, 171] width 72 height 10
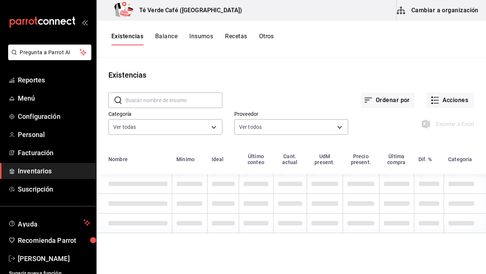
click at [244, 37] on button "Recetas" at bounding box center [236, 39] width 22 height 13
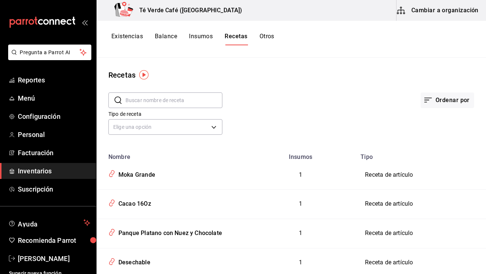
click at [462, 7] on button "Cambiar a organización" at bounding box center [437, 10] width 83 height 21
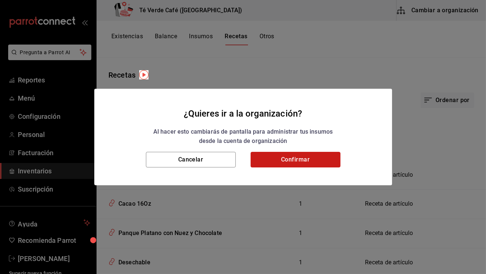
click at [293, 158] on button "Confirmar" at bounding box center [295, 160] width 90 height 16
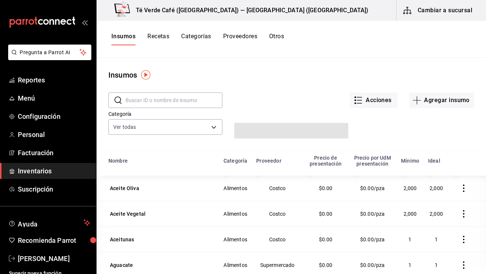
click at [165, 37] on button "Recetas" at bounding box center [158, 39] width 22 height 13
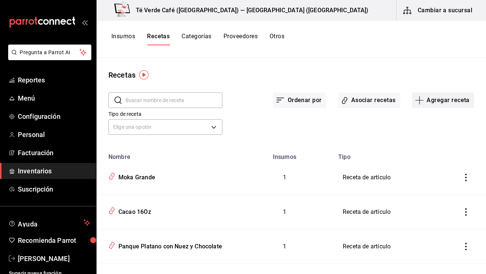
click at [437, 106] on button "Agregar receta" at bounding box center [443, 100] width 62 height 16
click at [425, 121] on span "Receta" at bounding box center [442, 121] width 62 height 8
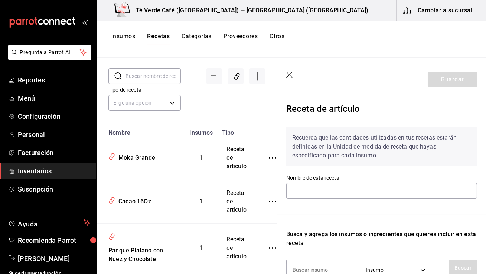
scroll to position [25, 0]
